Goal: Task Accomplishment & Management: Manage account settings

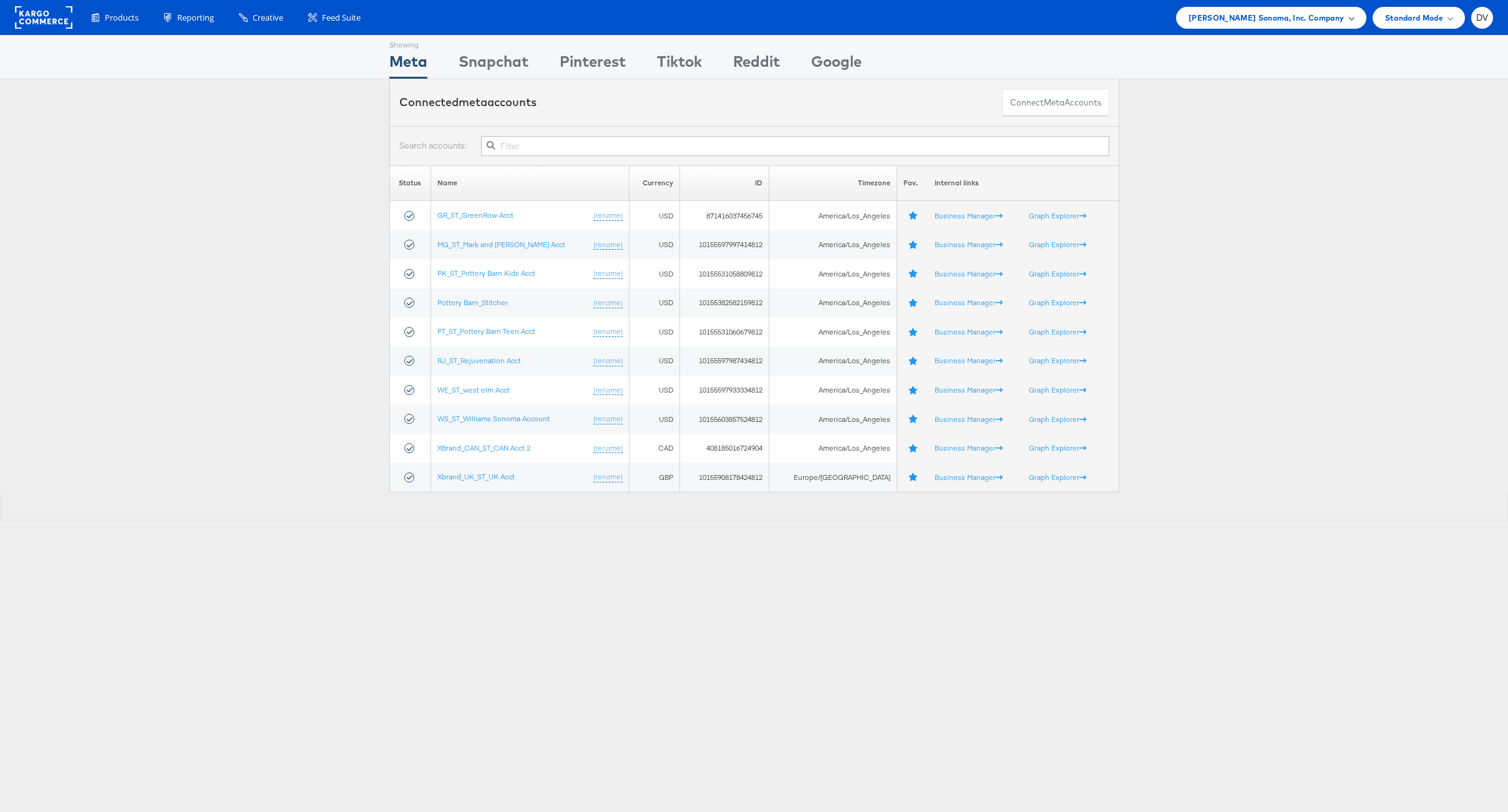
click at [1283, 26] on div "[PERSON_NAME] Sonoma, Inc. Company" at bounding box center [1271, 17] width 190 height 22
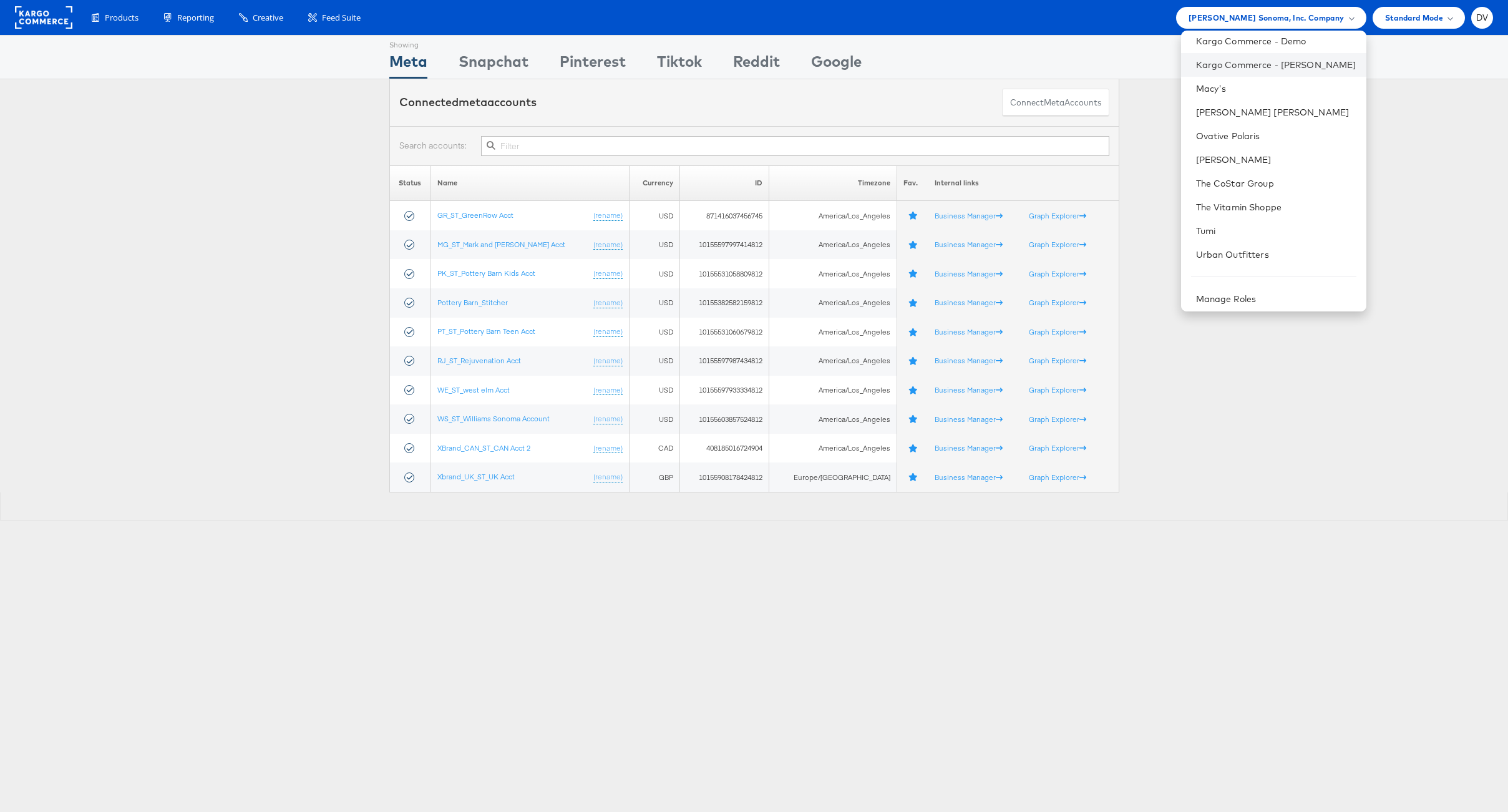
scroll to position [175, 0]
click at [1229, 110] on link "[PERSON_NAME] [PERSON_NAME]" at bounding box center [1276, 107] width 160 height 13
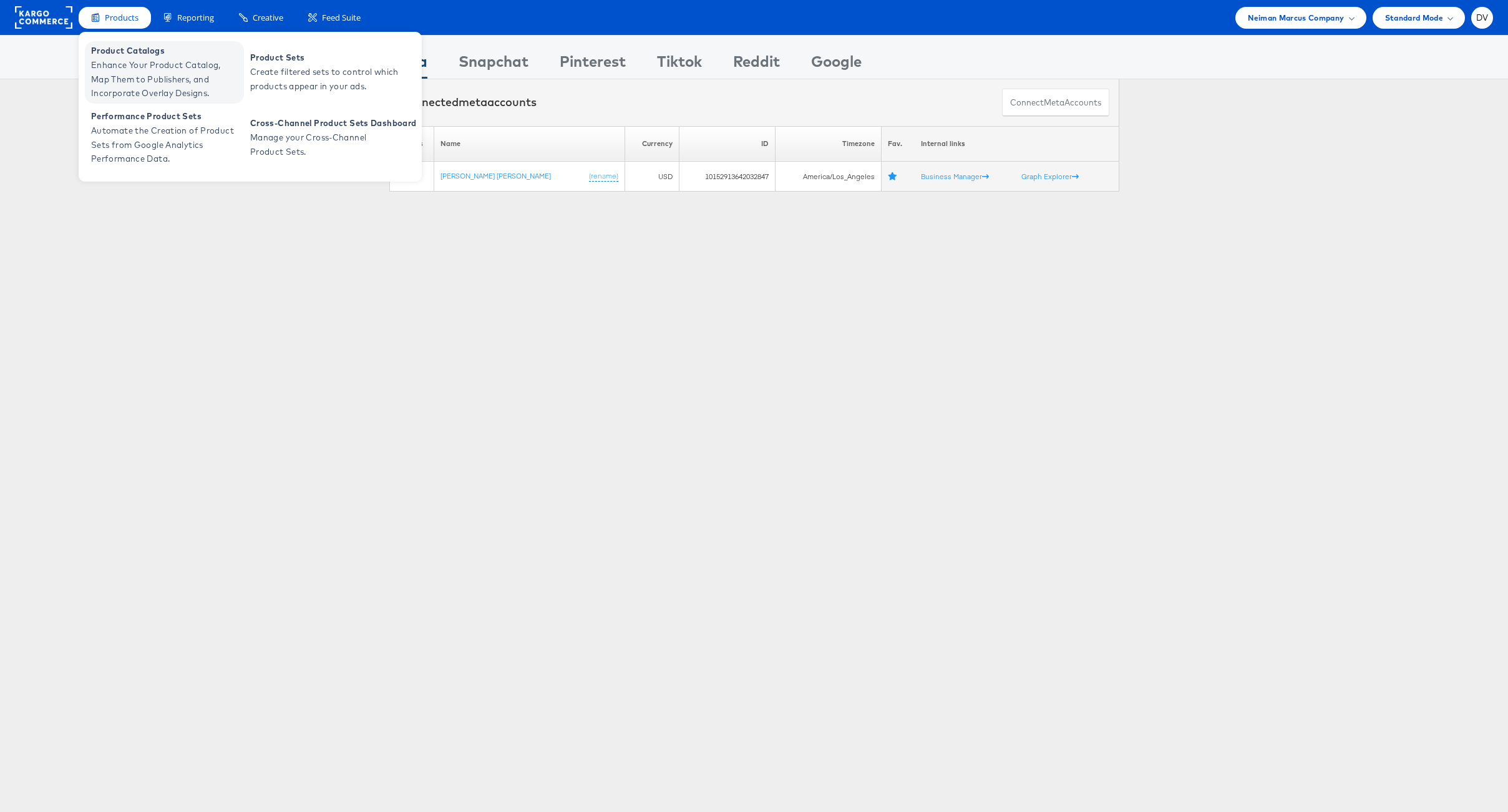
click at [131, 61] on span "Enhance Your Product Catalog, Map Them to Publishers, and Incorporate Overlay D…" at bounding box center [165, 79] width 150 height 42
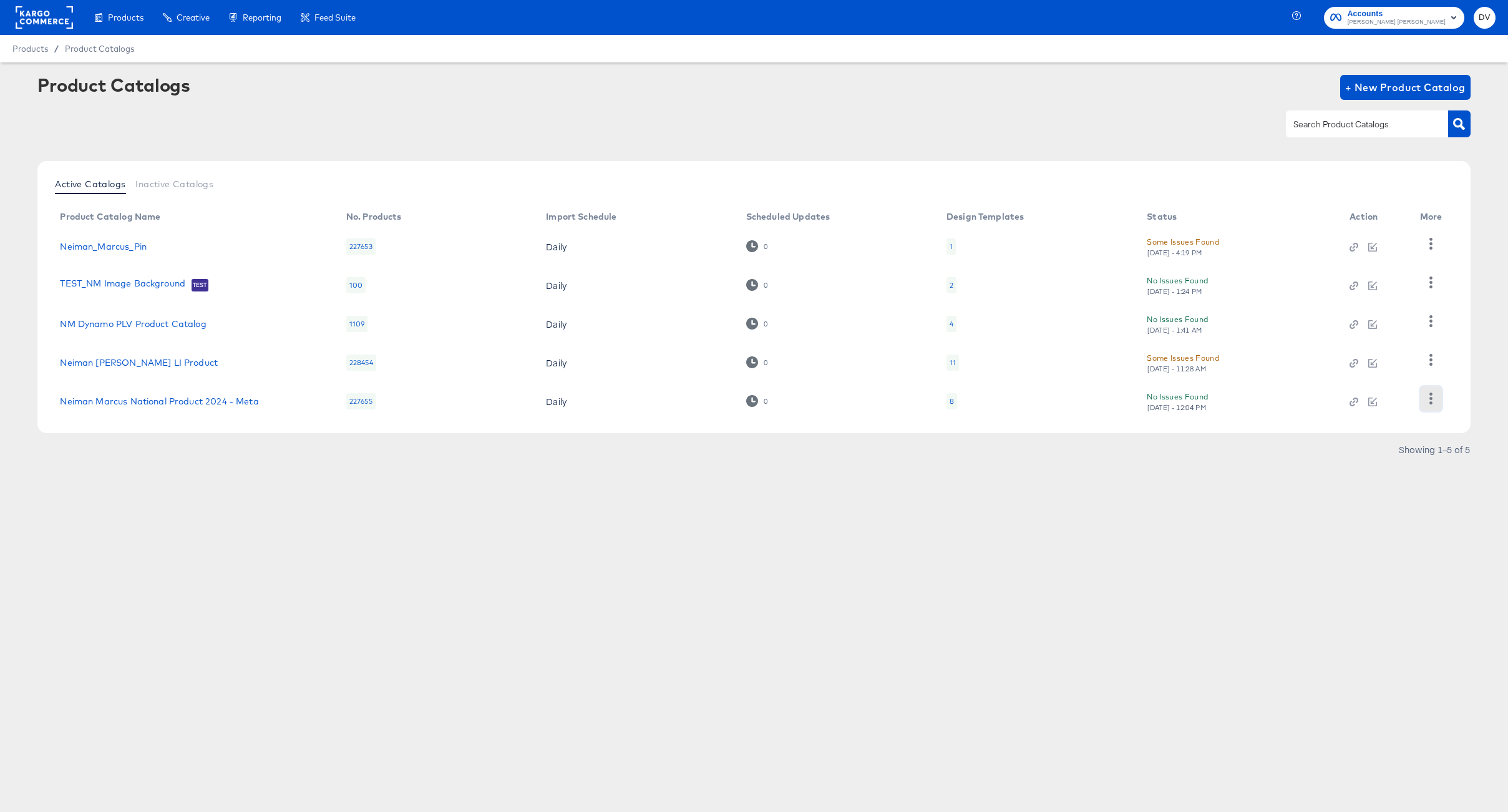
click at [1429, 400] on icon "button" at bounding box center [1431, 398] width 12 height 12
click at [1305, 476] on article "Product Catalogs + New Product Catalog Active Catalogs Inactive Catalogs Produc…" at bounding box center [754, 282] width 1508 height 440
click at [43, 8] on rect at bounding box center [44, 17] width 57 height 23
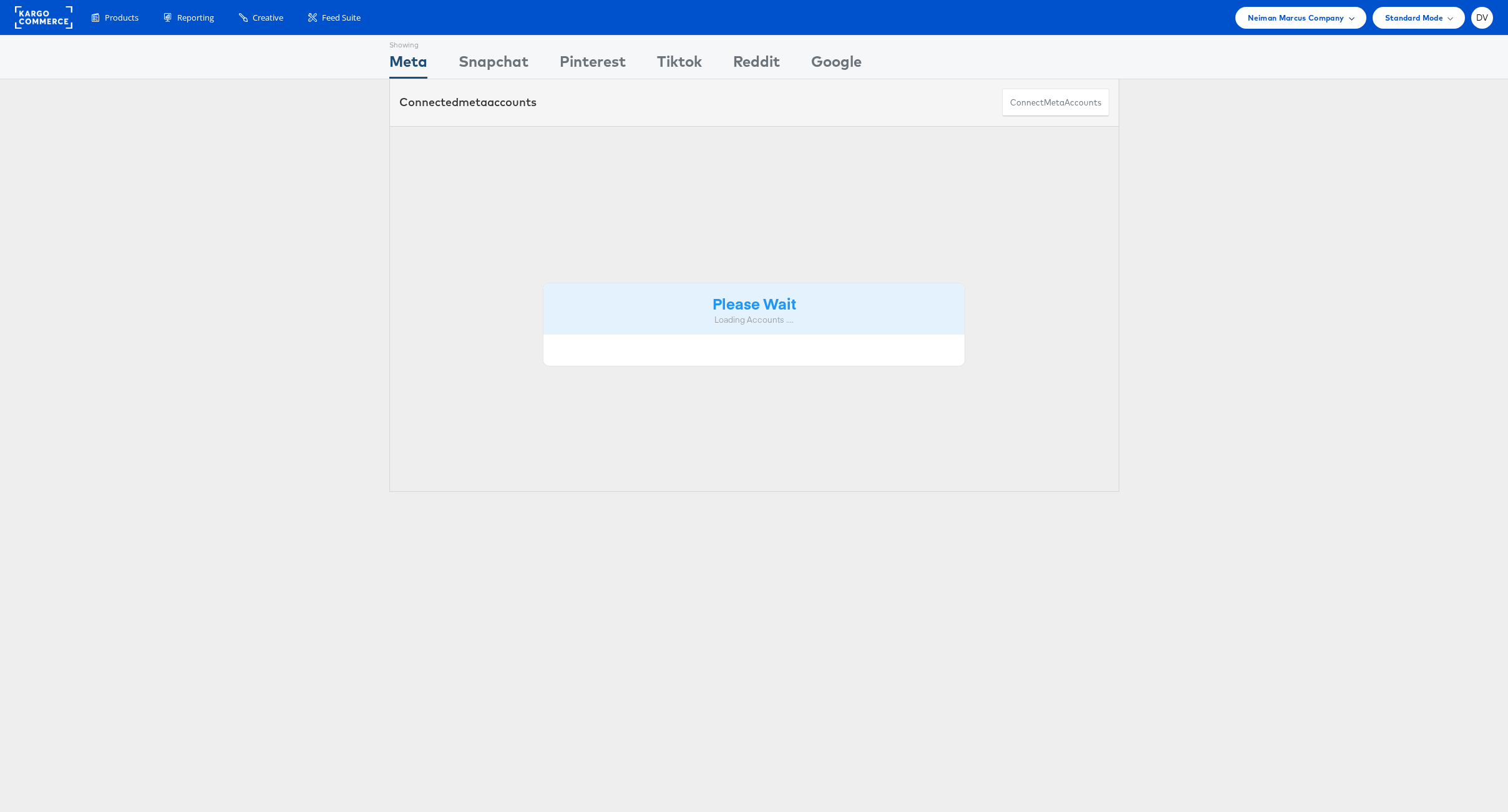
click at [1266, 20] on span "Neiman Marcus Company" at bounding box center [1296, 17] width 96 height 13
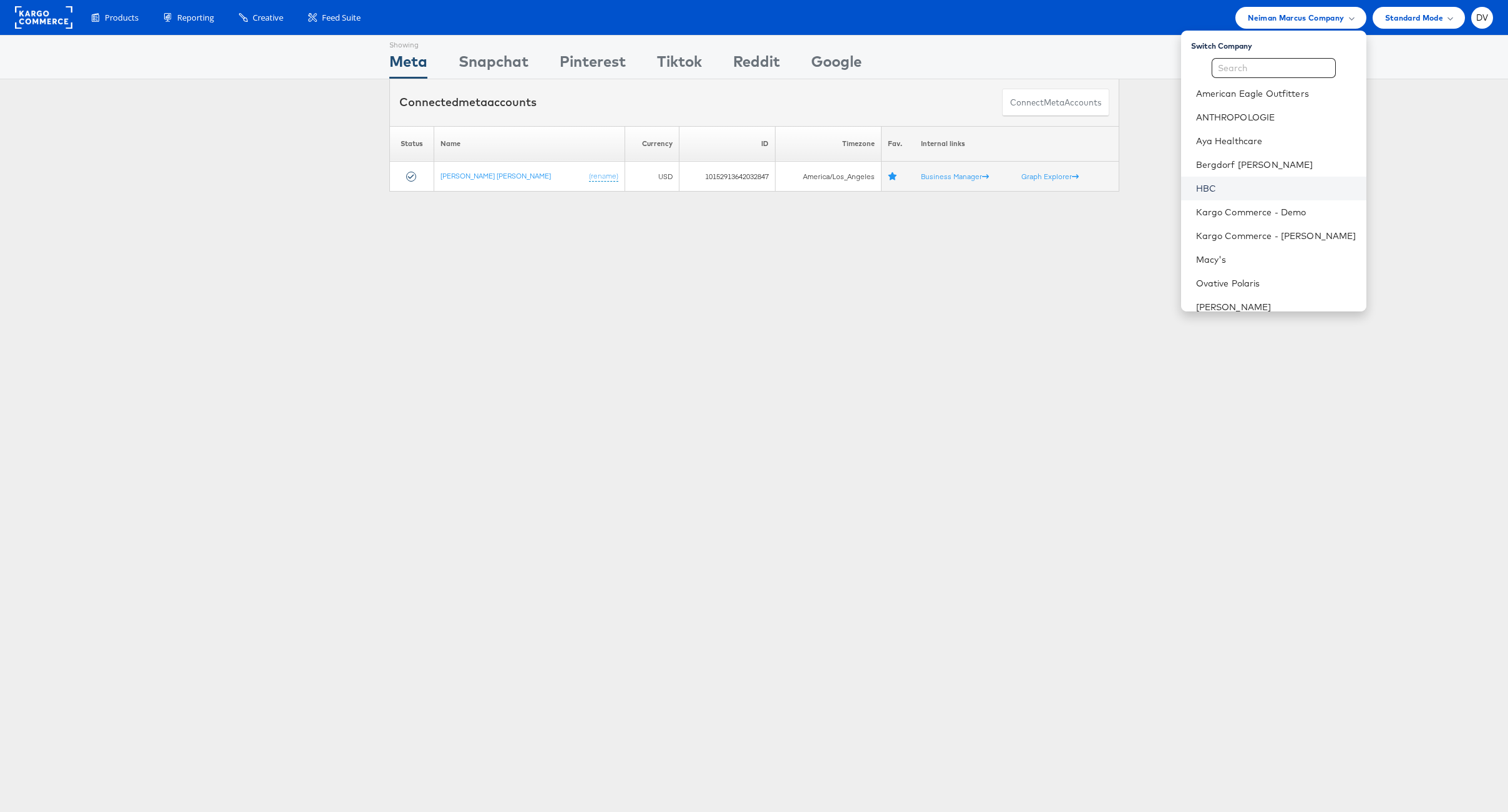
click at [1228, 189] on link "HBC" at bounding box center [1276, 189] width 160 height 13
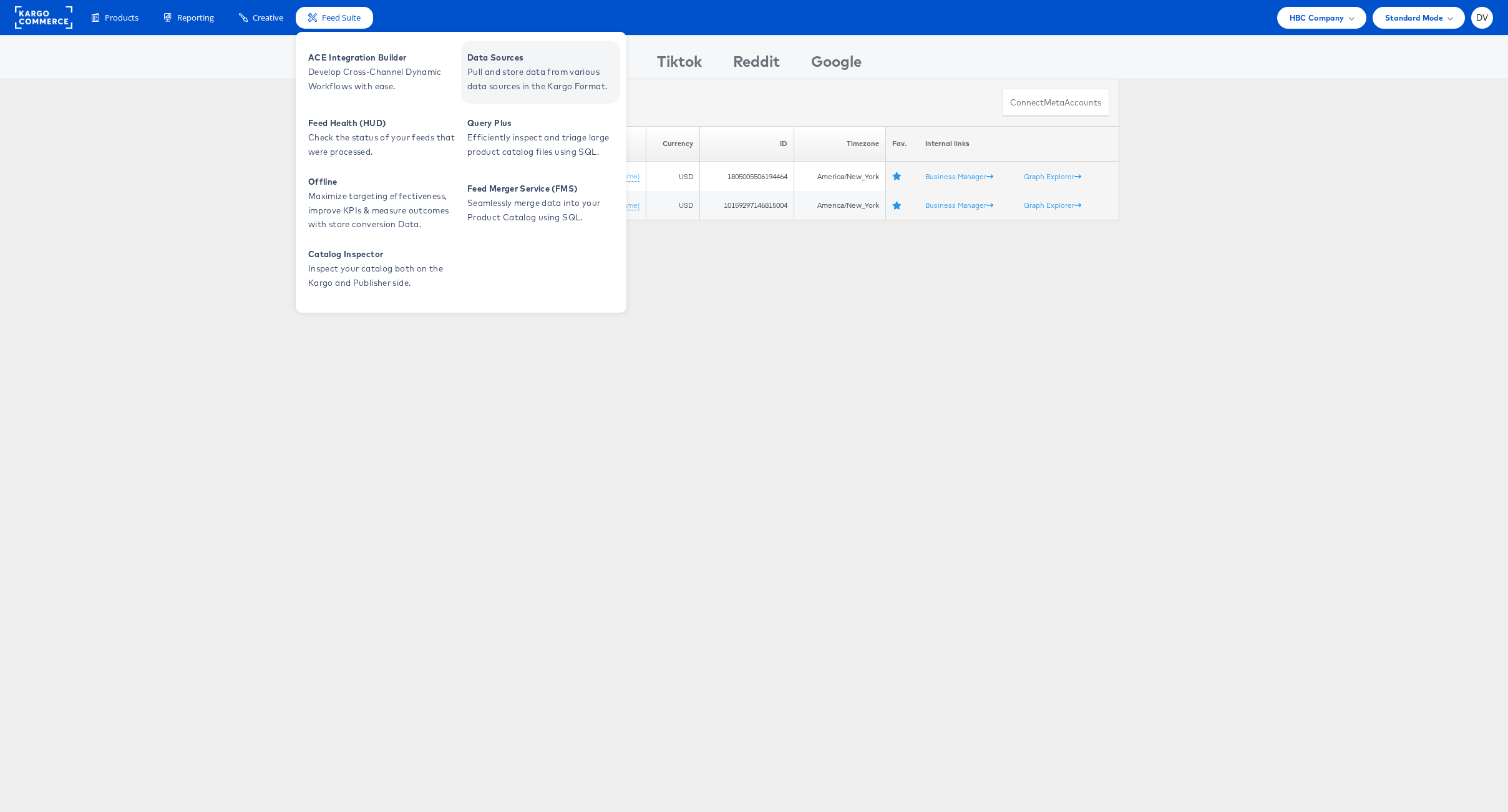
click at [503, 57] on span "Data Sources" at bounding box center [542, 57] width 150 height 14
